Goal: Information Seeking & Learning: Learn about a topic

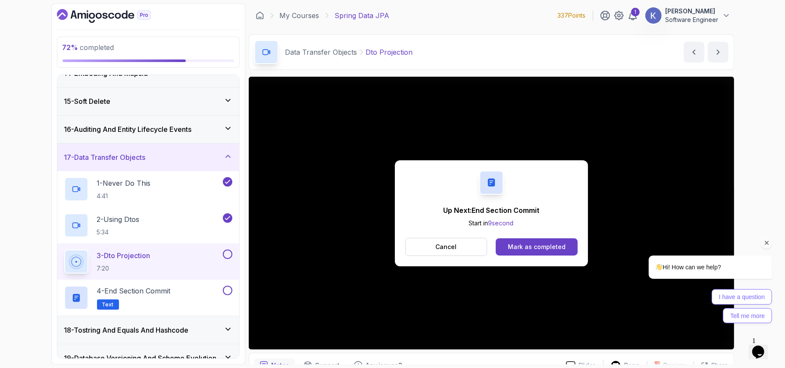
scroll to position [452, 0]
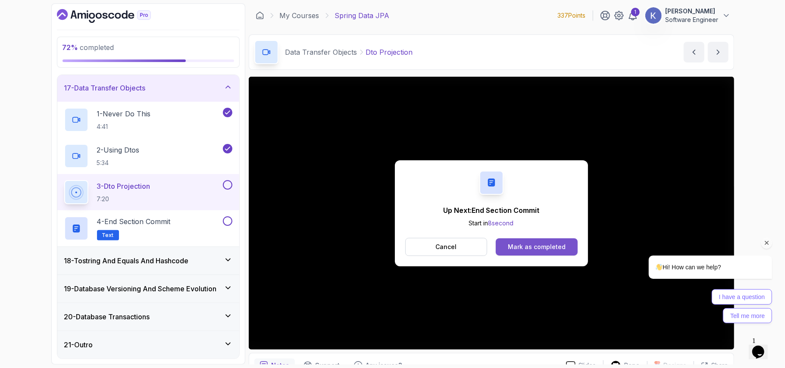
click at [566, 247] on button "Mark as completed" at bounding box center [535, 246] width 81 height 17
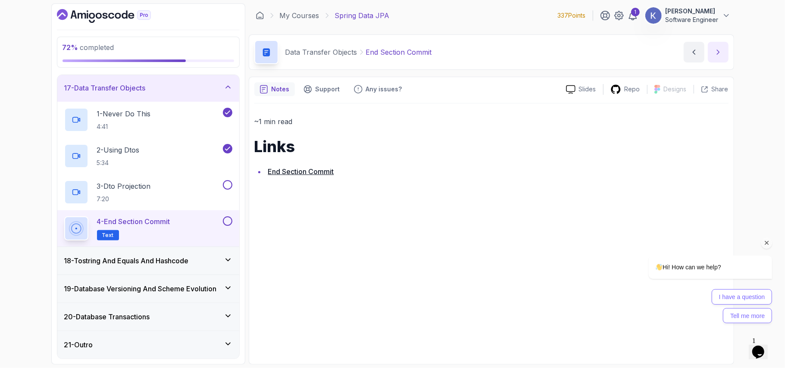
click at [724, 57] on button "next content" at bounding box center [717, 52] width 21 height 21
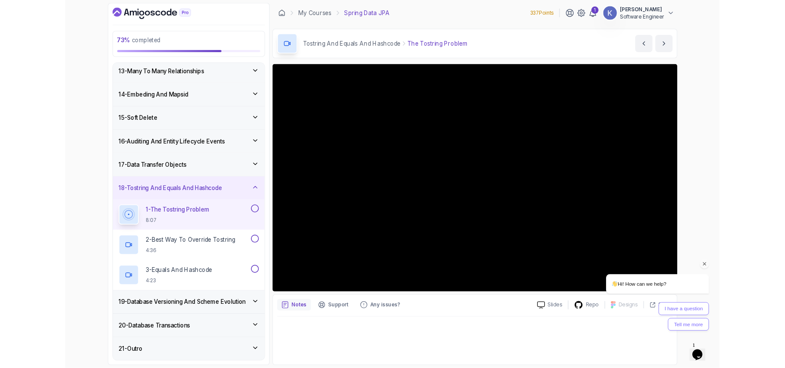
scroll to position [416, 0]
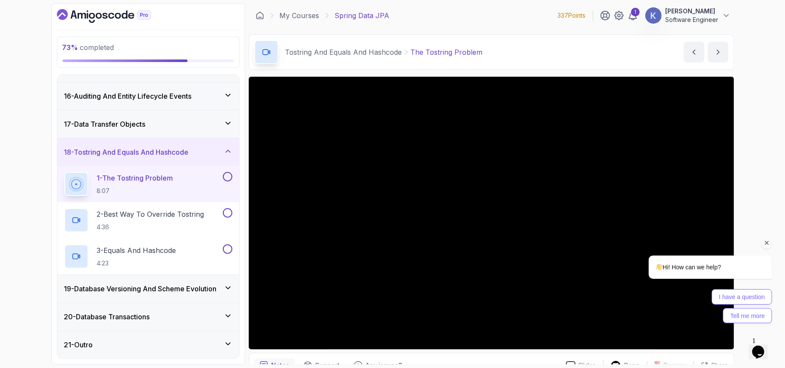
click at [228, 287] on icon at bounding box center [228, 288] width 4 height 2
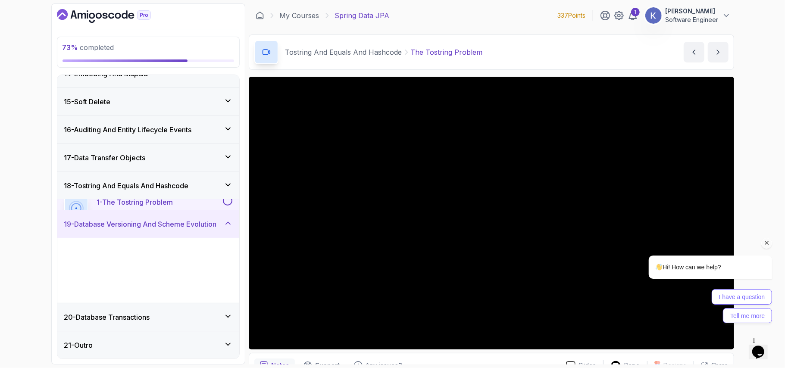
scroll to position [380, 0]
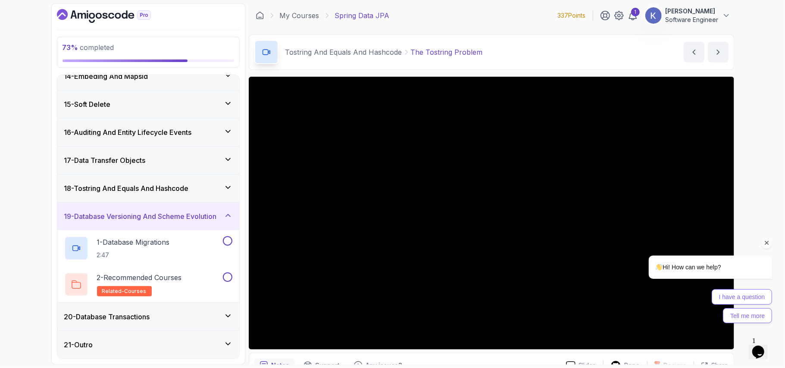
click at [196, 318] on div "20 - Database Transactions" at bounding box center [148, 316] width 168 height 10
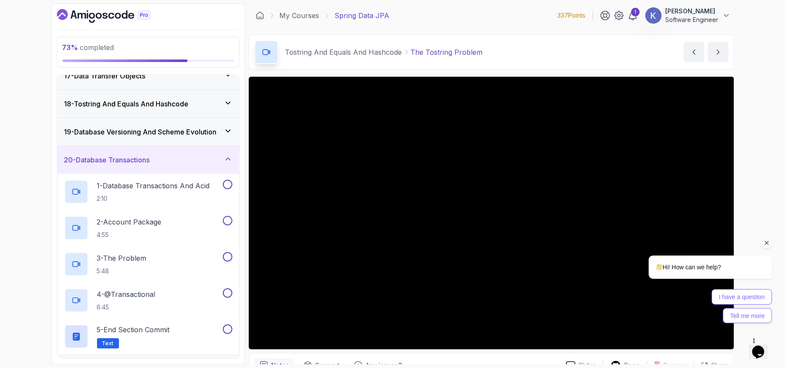
scroll to position [472, 0]
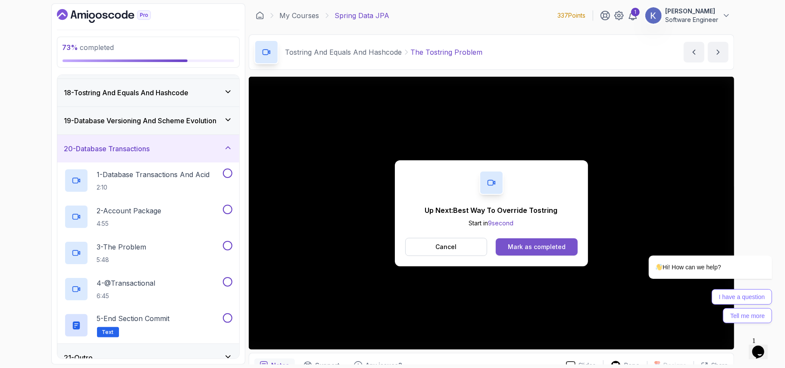
click at [556, 247] on div "Mark as completed" at bounding box center [537, 247] width 58 height 9
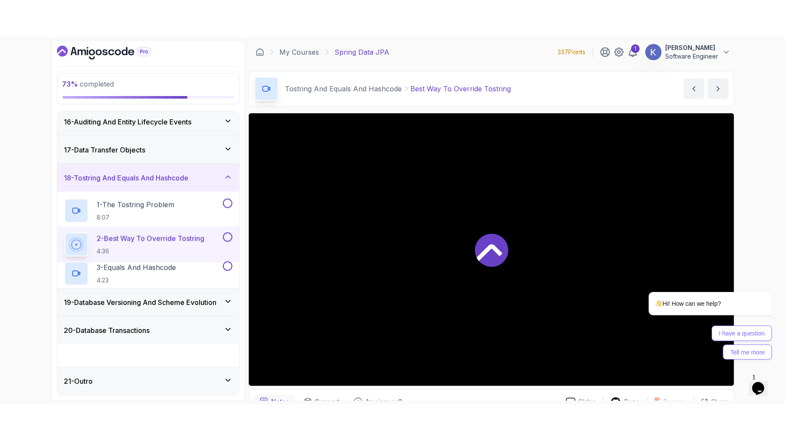
scroll to position [416, 0]
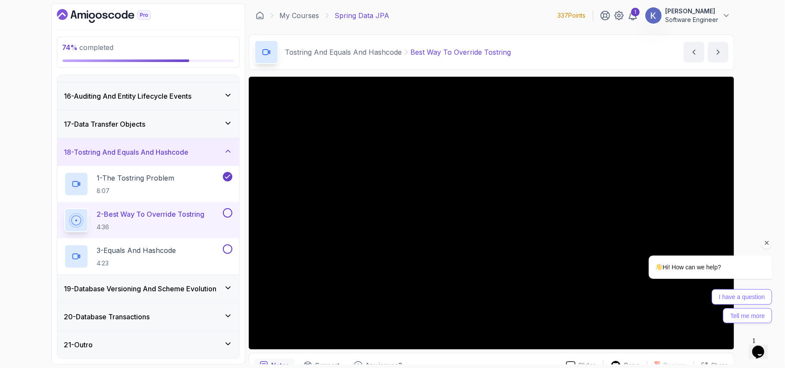
click at [766, 239] on icon "Chat attention grabber" at bounding box center [766, 243] width 8 height 8
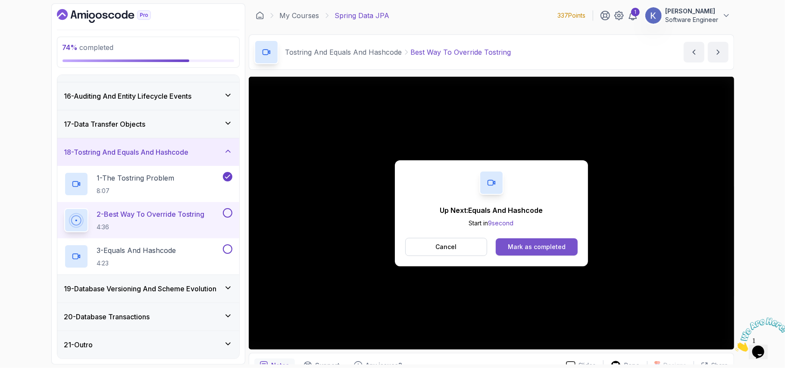
click at [557, 242] on button "Mark as completed" at bounding box center [535, 246] width 81 height 17
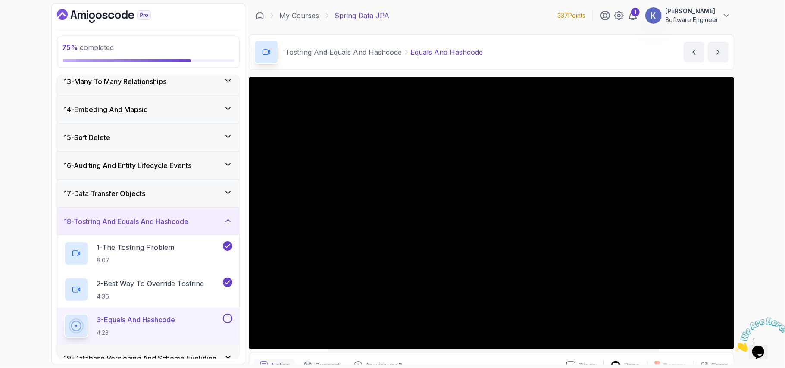
scroll to position [416, 0]
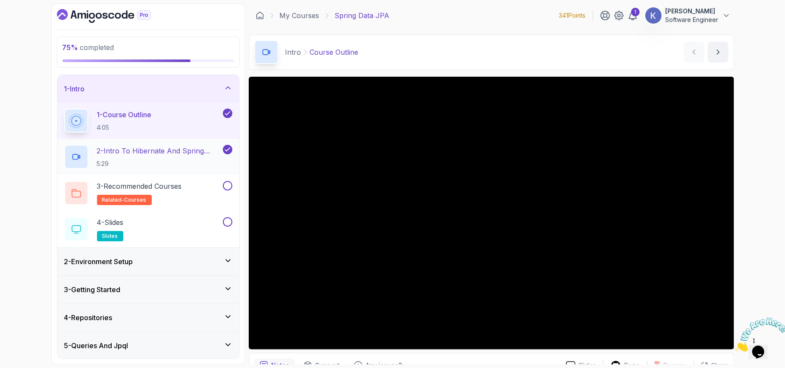
scroll to position [45, 0]
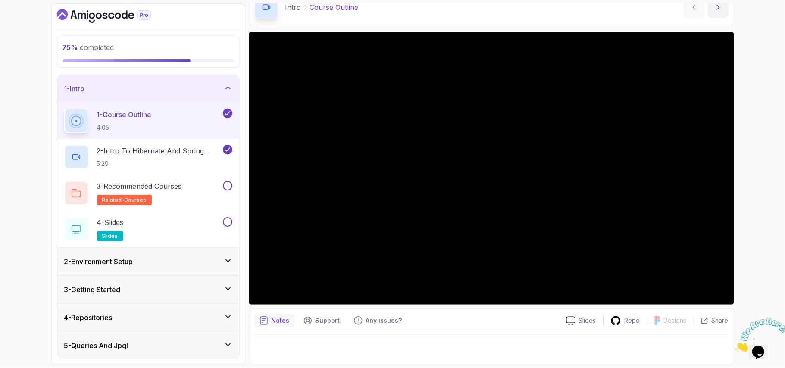
click at [150, 93] on div "1 - Intro" at bounding box center [148, 89] width 168 height 10
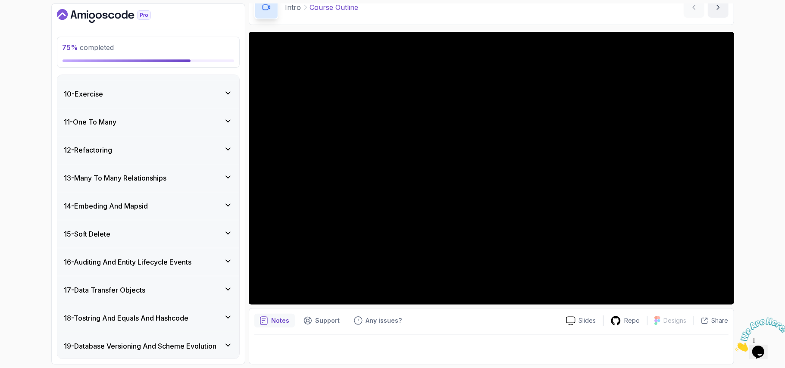
scroll to position [308, 0]
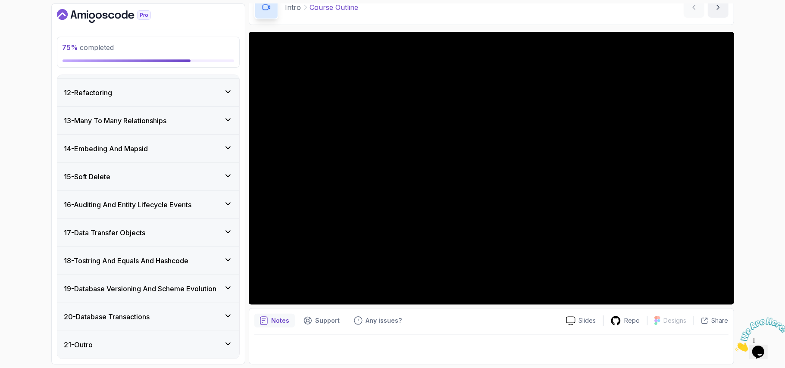
click at [145, 259] on h3 "18 - Tostring And Equals And Hashcode" at bounding box center [126, 260] width 125 height 10
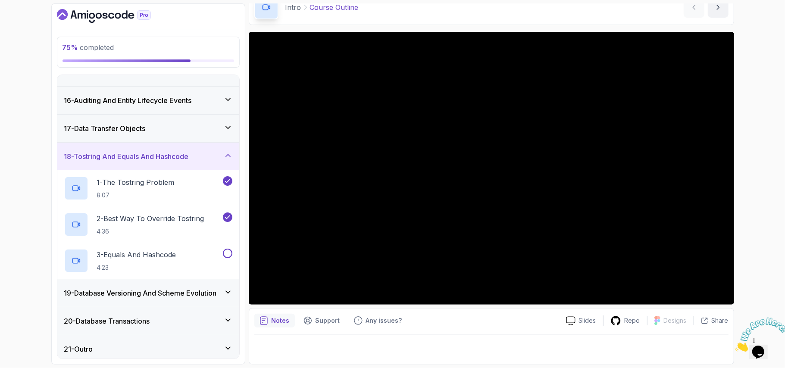
scroll to position [416, 0]
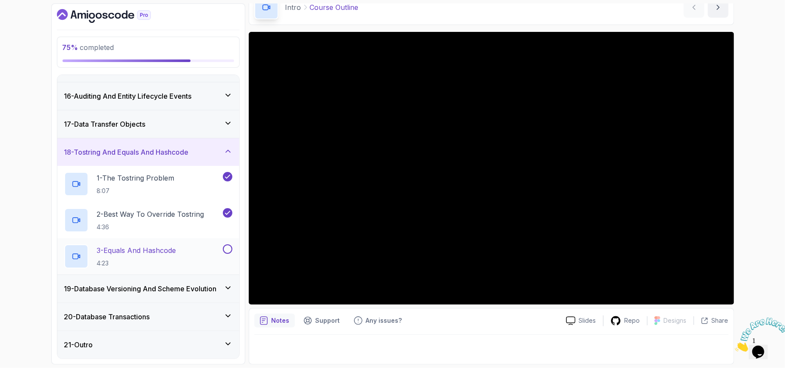
click at [152, 254] on p "3 - Equals And Hashcode" at bounding box center [136, 250] width 79 height 10
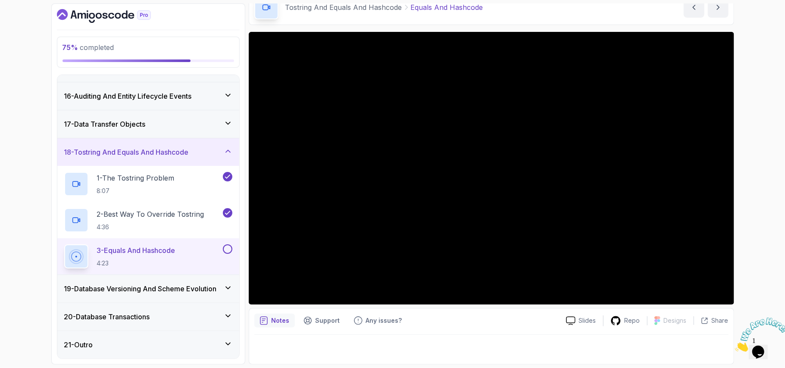
click at [169, 290] on h3 "19 - Database Versioning And Scheme Evolution" at bounding box center [140, 288] width 153 height 10
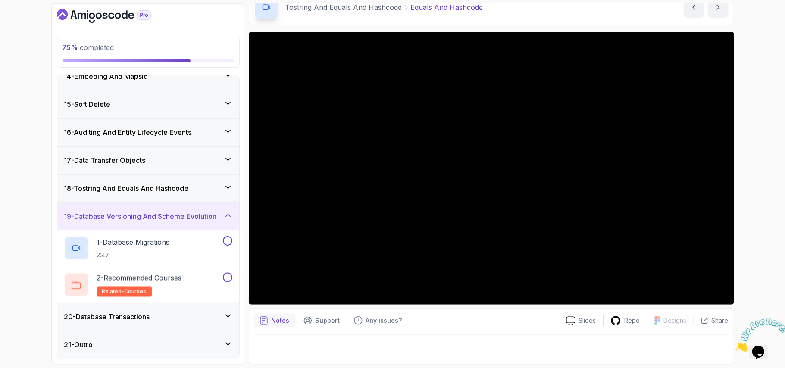
scroll to position [380, 0]
click at [159, 314] on div "20 - Database Transactions" at bounding box center [148, 316] width 168 height 10
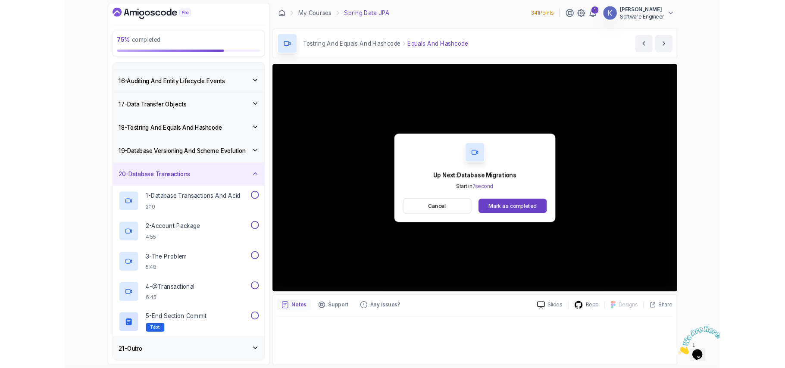
scroll to position [489, 0]
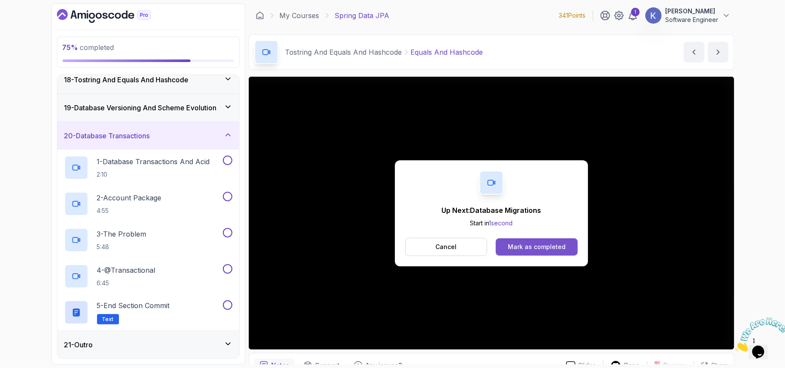
click at [566, 247] on button "Mark as completed" at bounding box center [535, 246] width 81 height 17
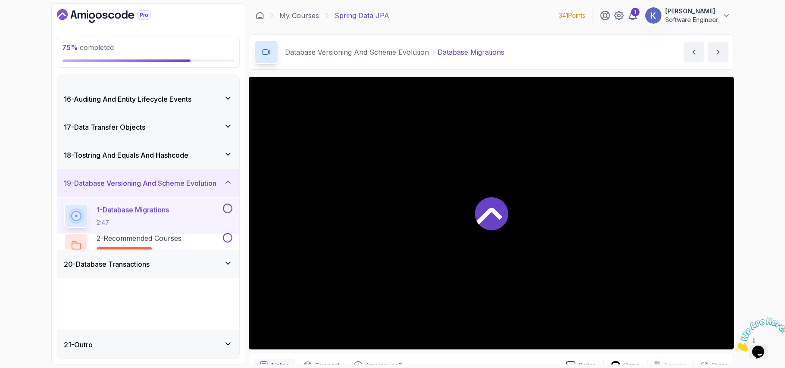
scroll to position [380, 0]
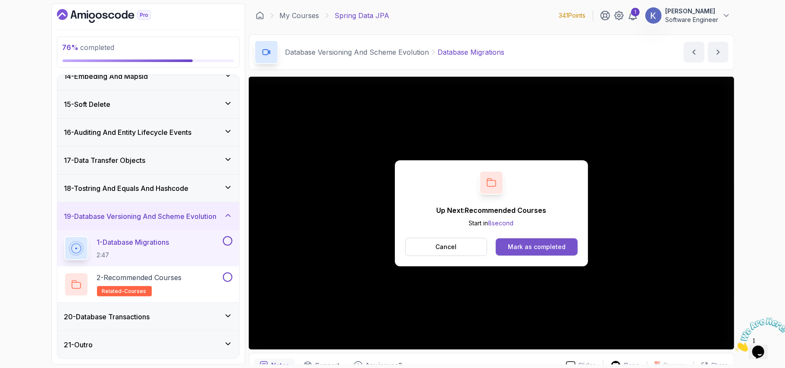
click at [560, 249] on div "Mark as completed" at bounding box center [537, 247] width 58 height 9
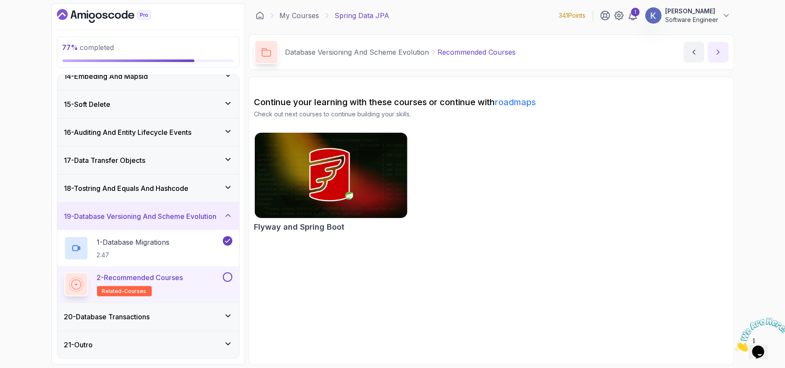
click at [718, 56] on icon "next content" at bounding box center [717, 52] width 9 height 9
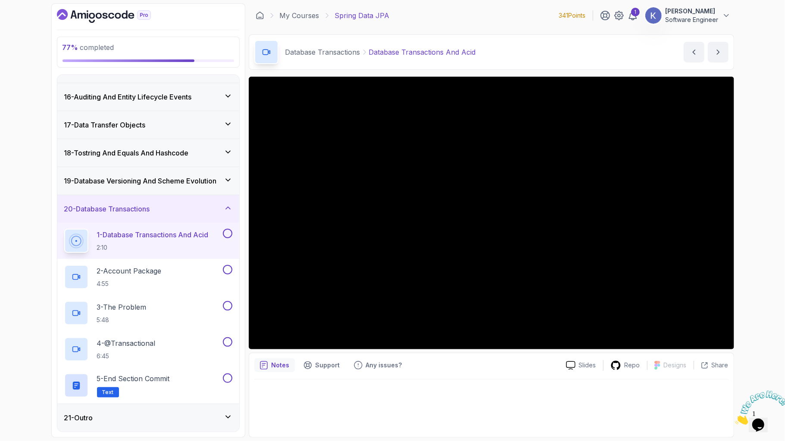
scroll to position [489, 0]
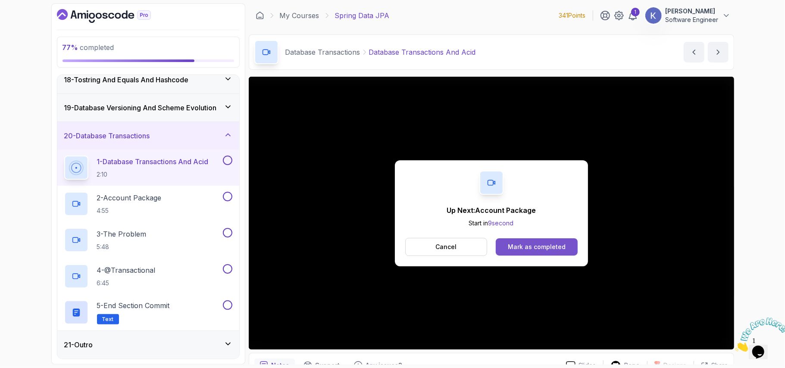
click at [573, 242] on button "Mark as completed" at bounding box center [535, 246] width 81 height 17
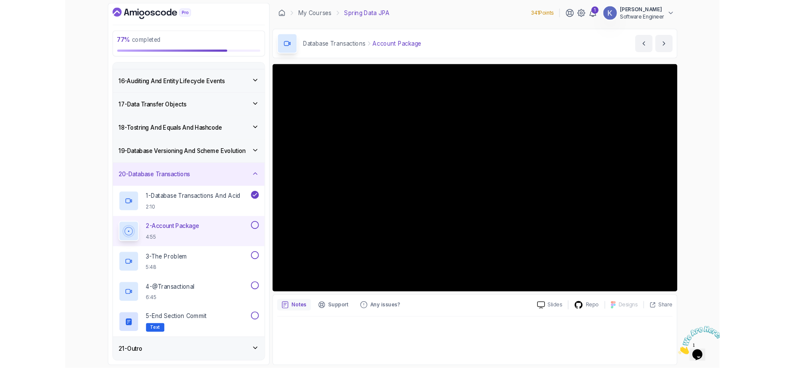
scroll to position [416, 0]
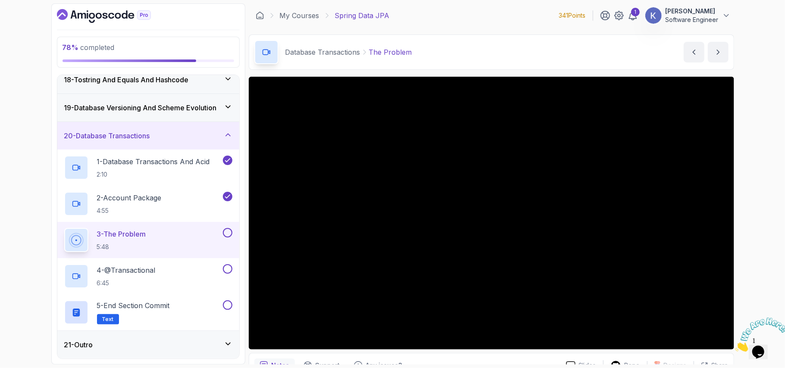
scroll to position [416, 0]
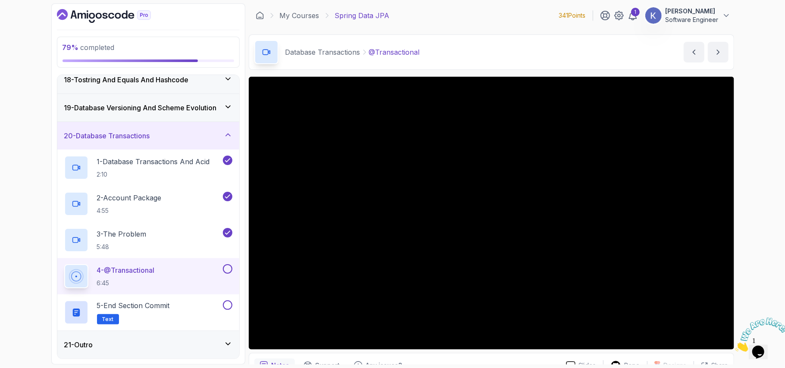
scroll to position [45, 0]
